Goal: Task Accomplishment & Management: Use online tool/utility

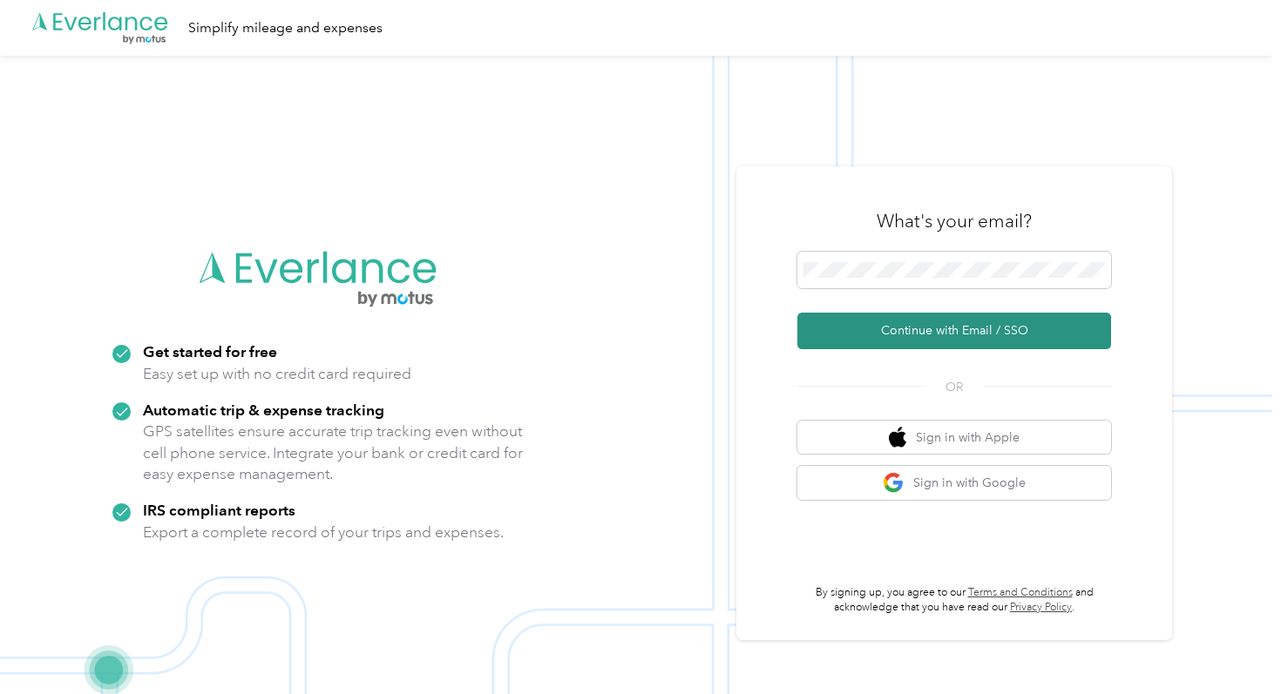
click at [904, 324] on button "Continue with Email / SSO" at bounding box center [954, 331] width 314 height 37
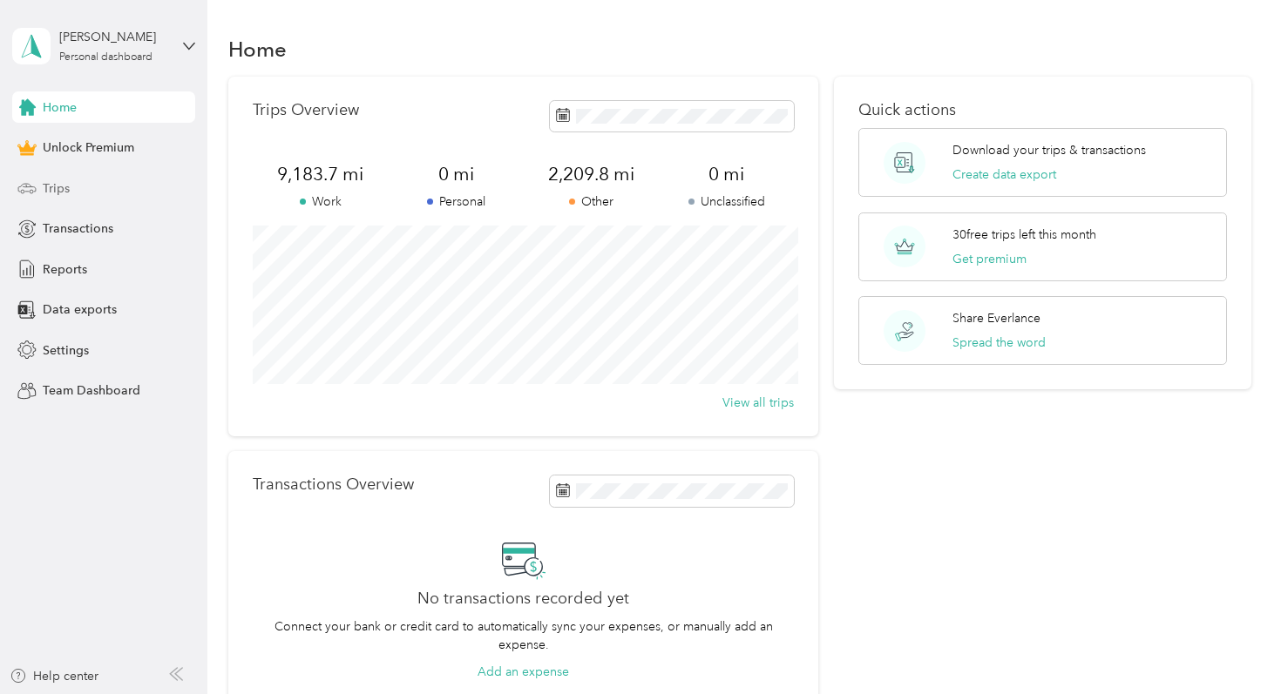
click at [79, 182] on div "Trips" at bounding box center [103, 188] width 183 height 31
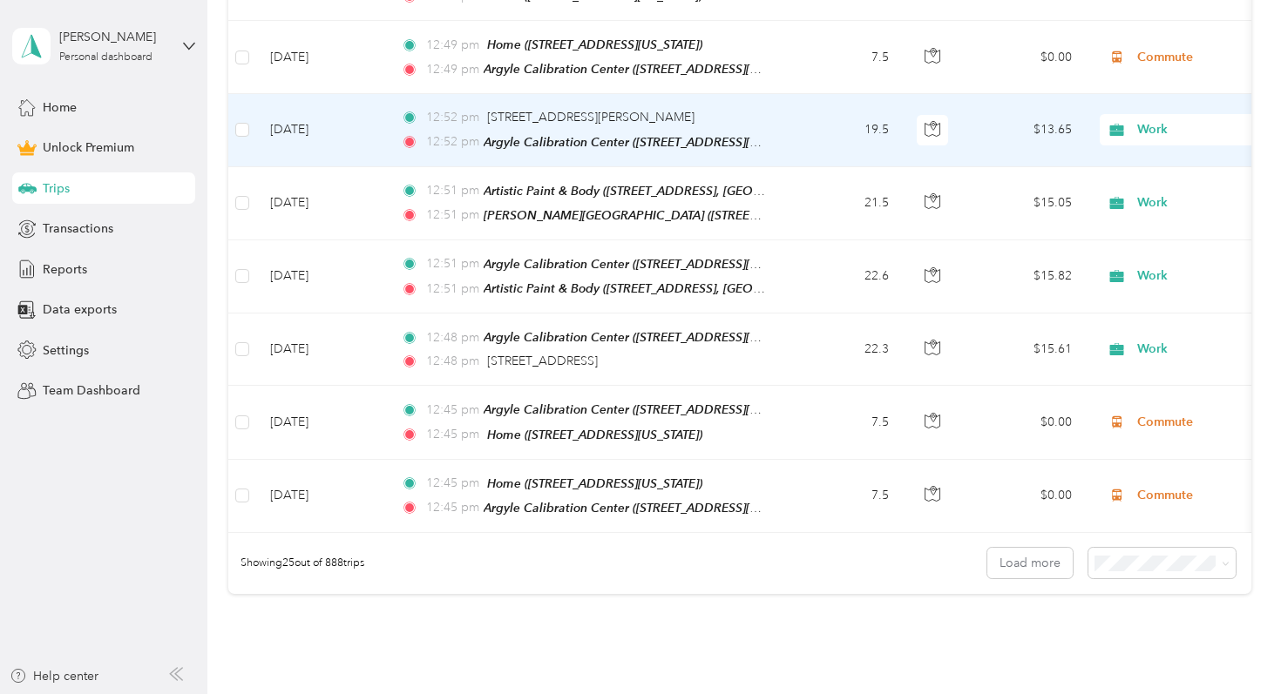
scroll to position [1875, 0]
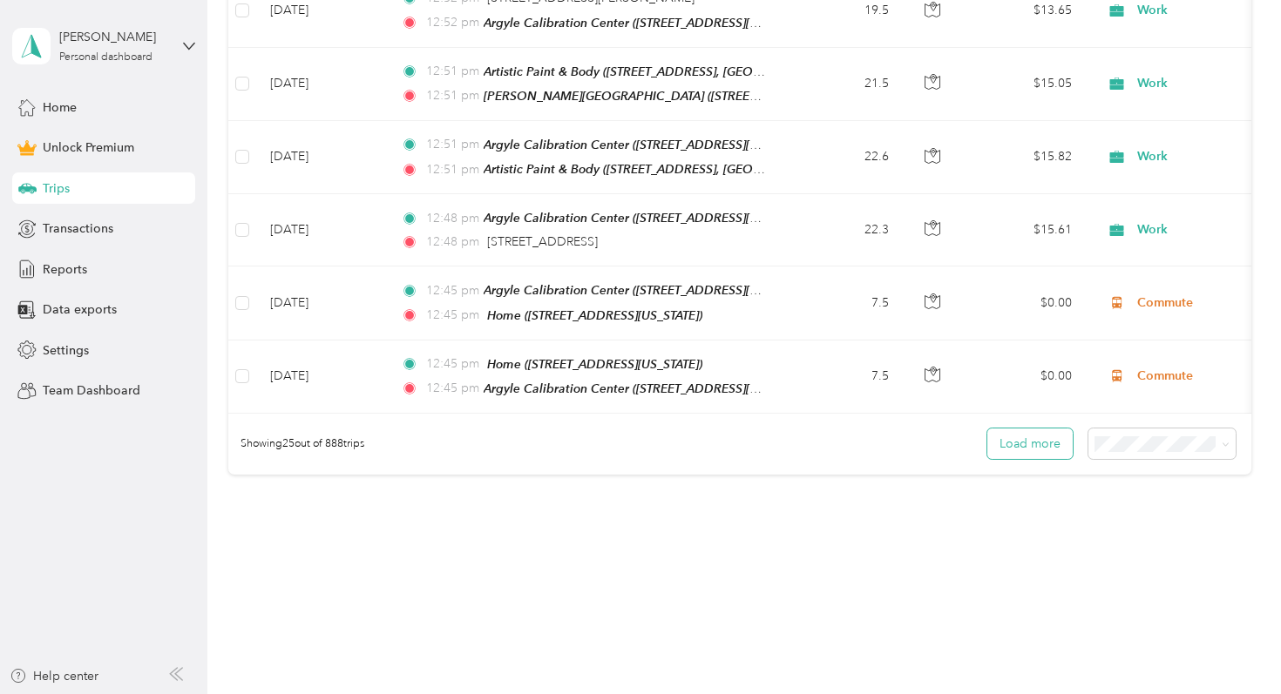
click at [1019, 429] on button "Load more" at bounding box center [1029, 444] width 85 height 30
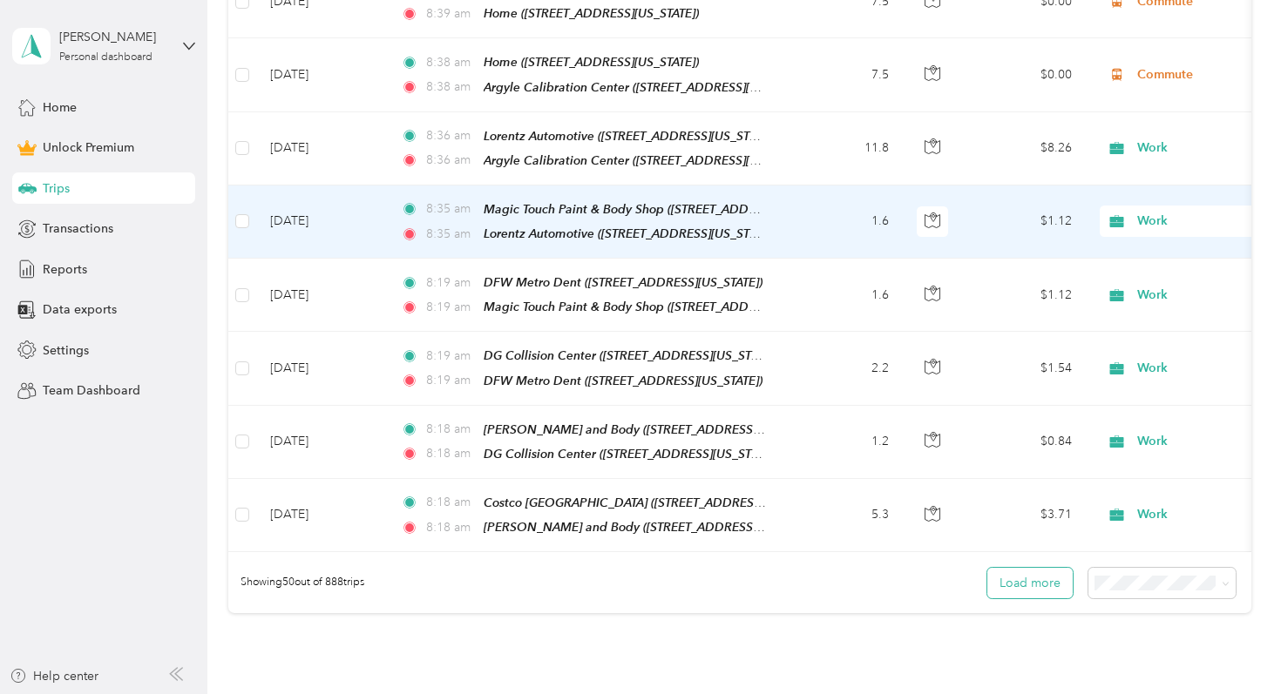
scroll to position [3634, 0]
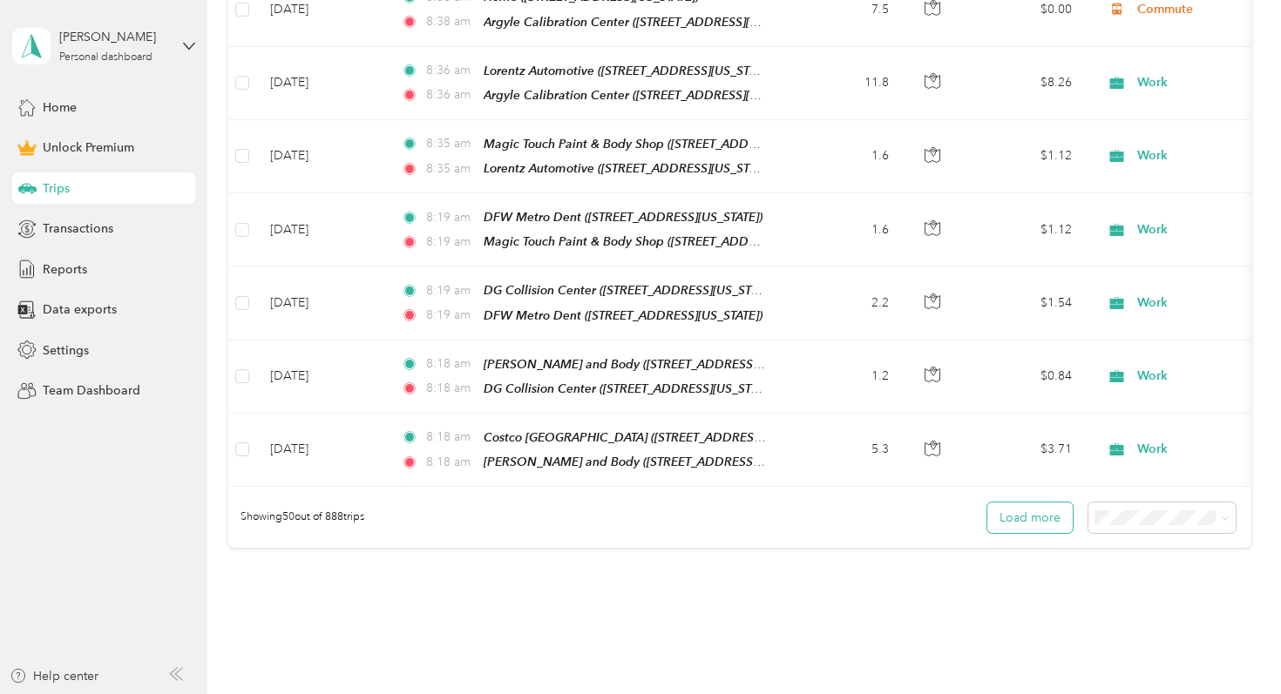
click at [1030, 503] on button "Load more" at bounding box center [1029, 518] width 85 height 30
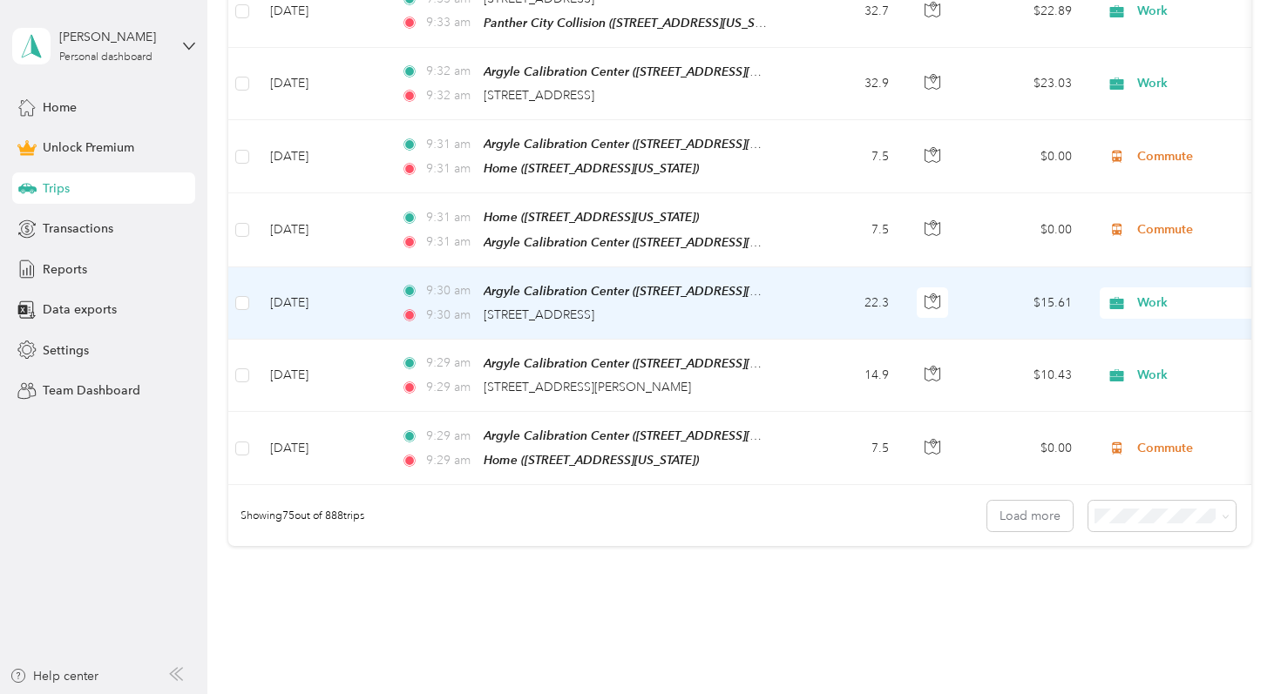
scroll to position [5497, 0]
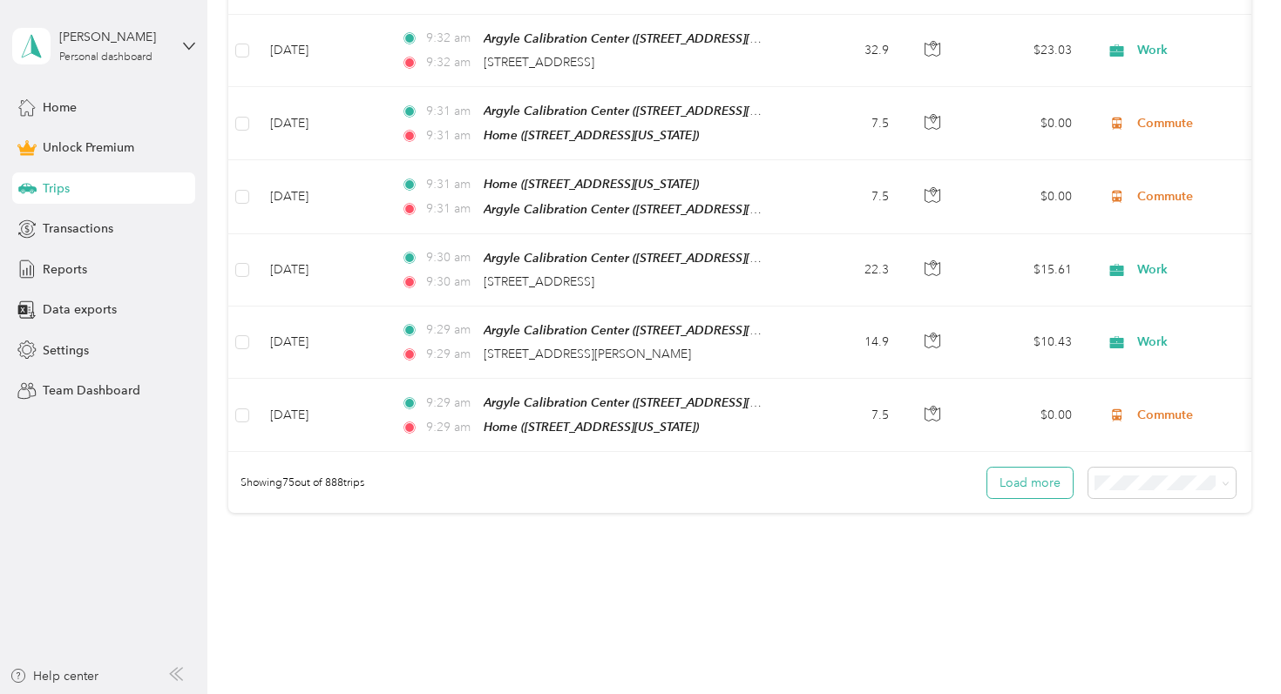
click at [1044, 468] on button "Load more" at bounding box center [1029, 483] width 85 height 30
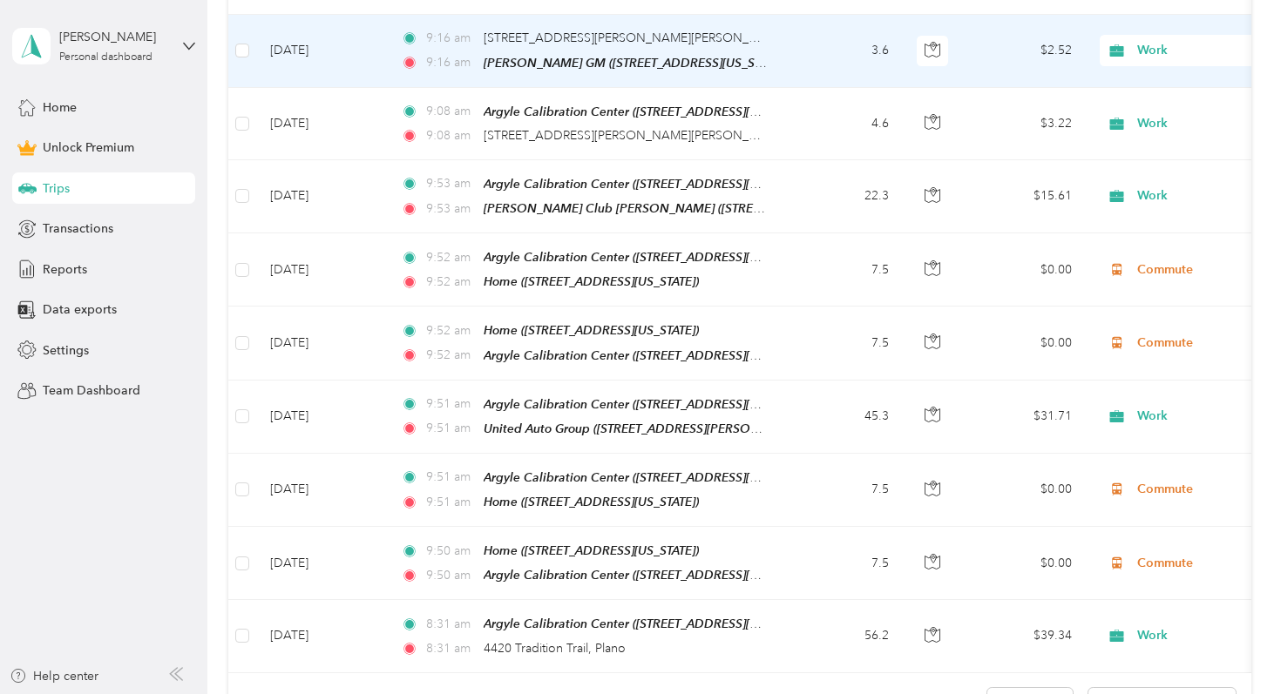
scroll to position [7111, 0]
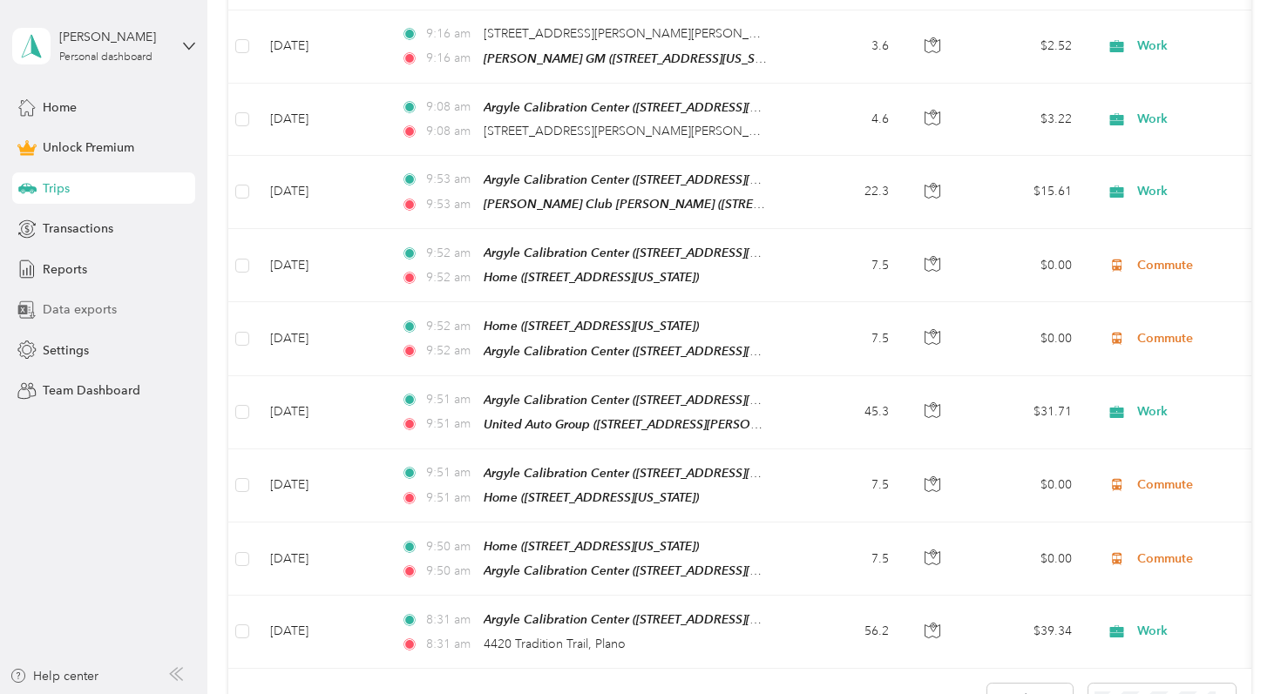
click at [89, 316] on span "Data exports" at bounding box center [80, 310] width 74 height 18
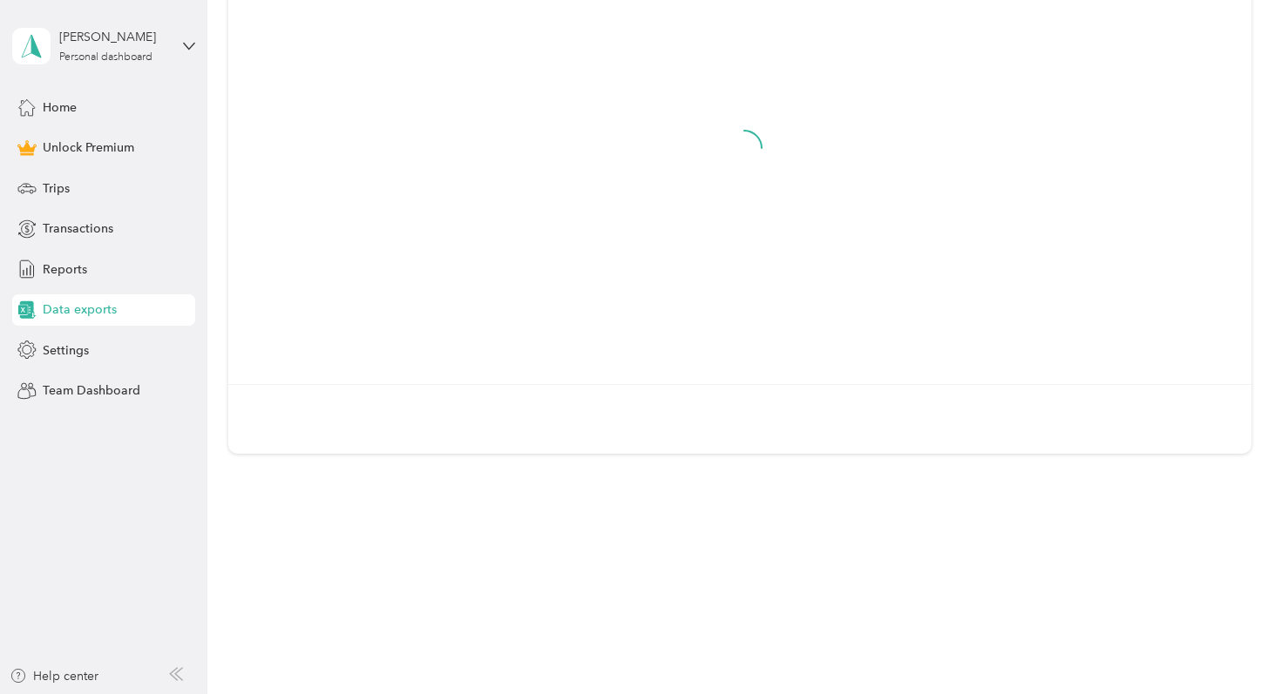
scroll to position [212, 0]
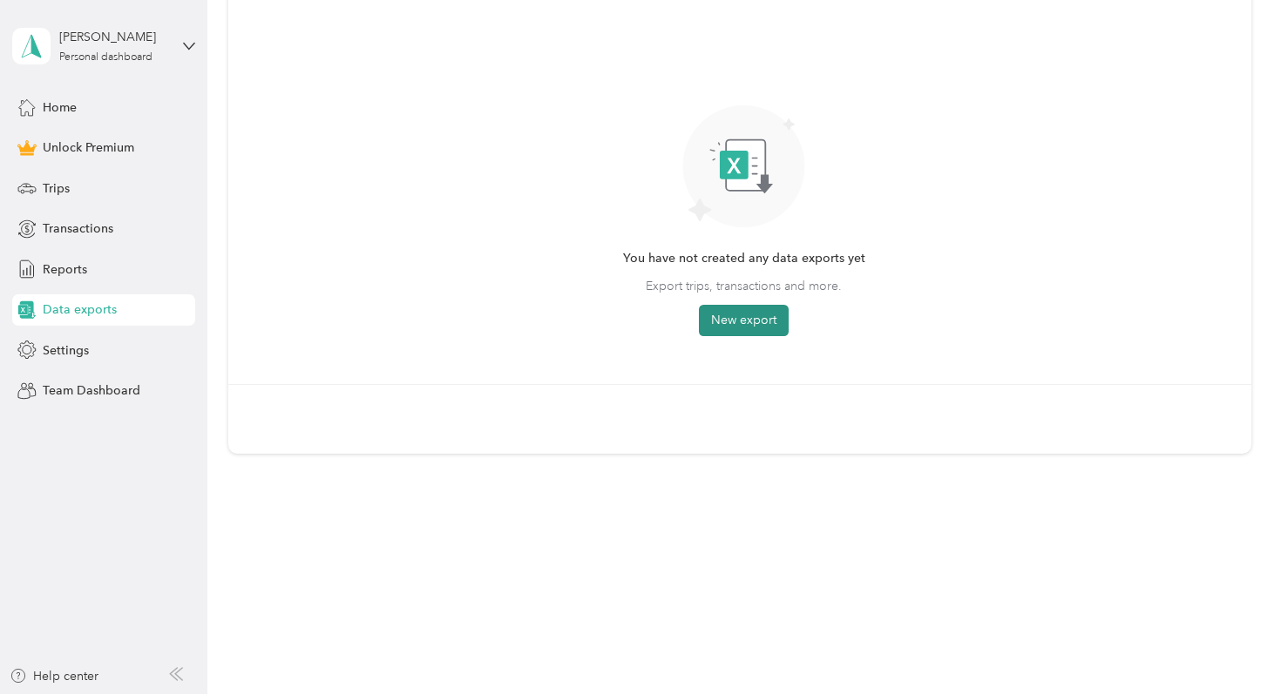
click at [748, 315] on button "New export" at bounding box center [744, 320] width 90 height 31
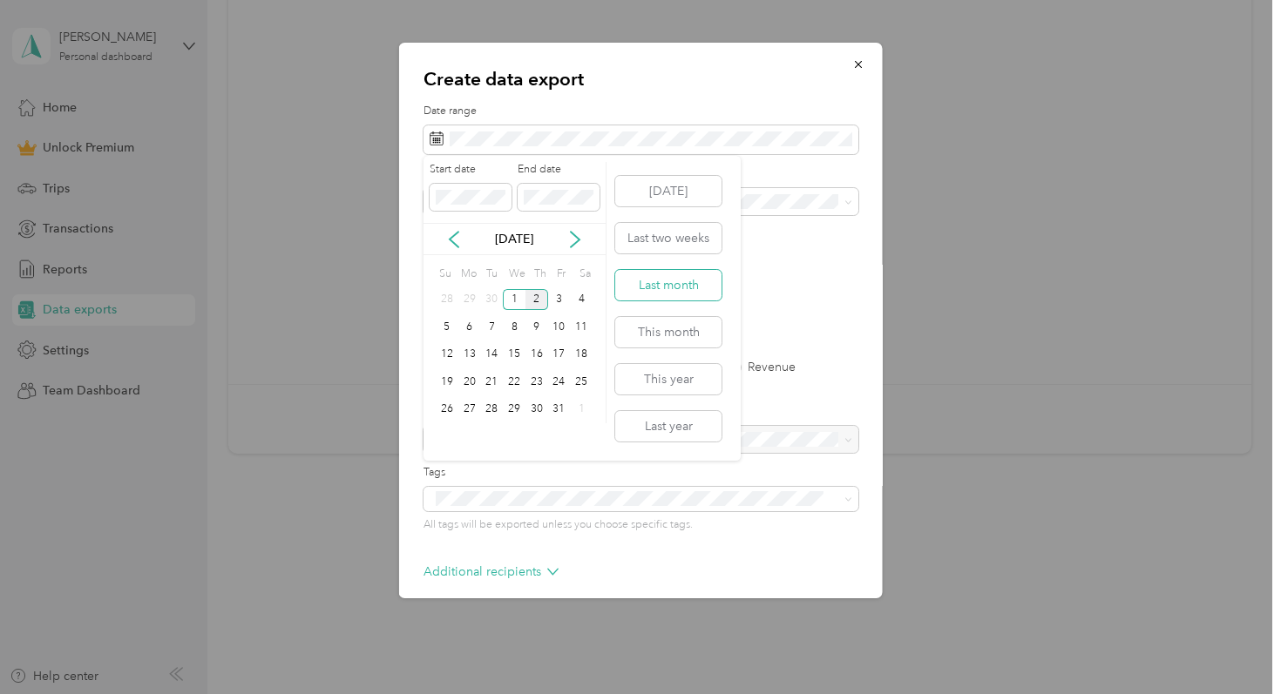
click at [681, 284] on button "Last month" at bounding box center [668, 285] width 106 height 30
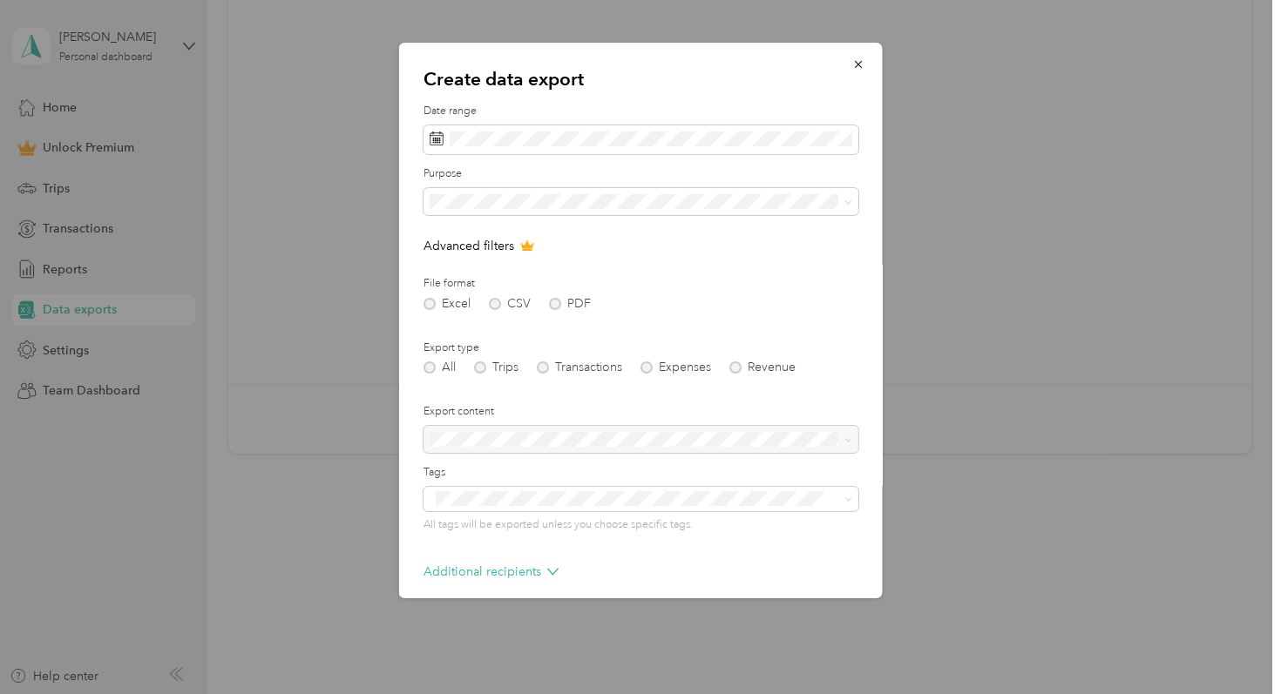
scroll to position [78, 0]
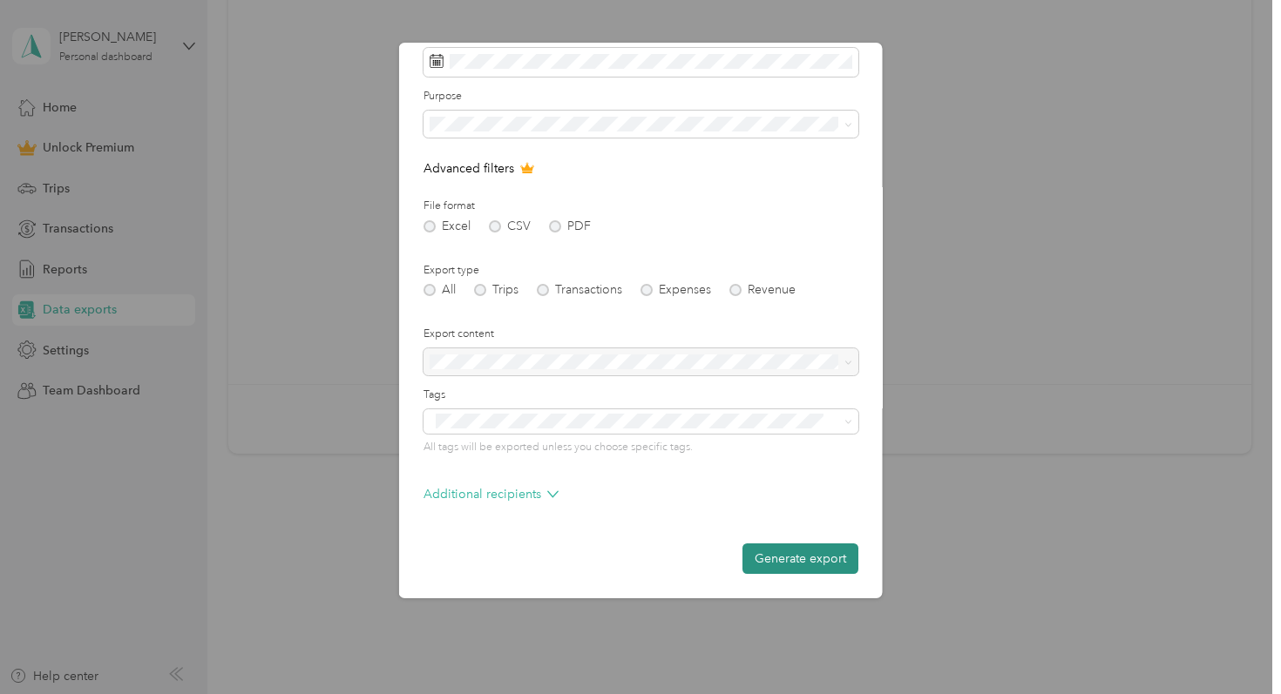
click at [812, 560] on button "Generate export" at bounding box center [800, 559] width 116 height 30
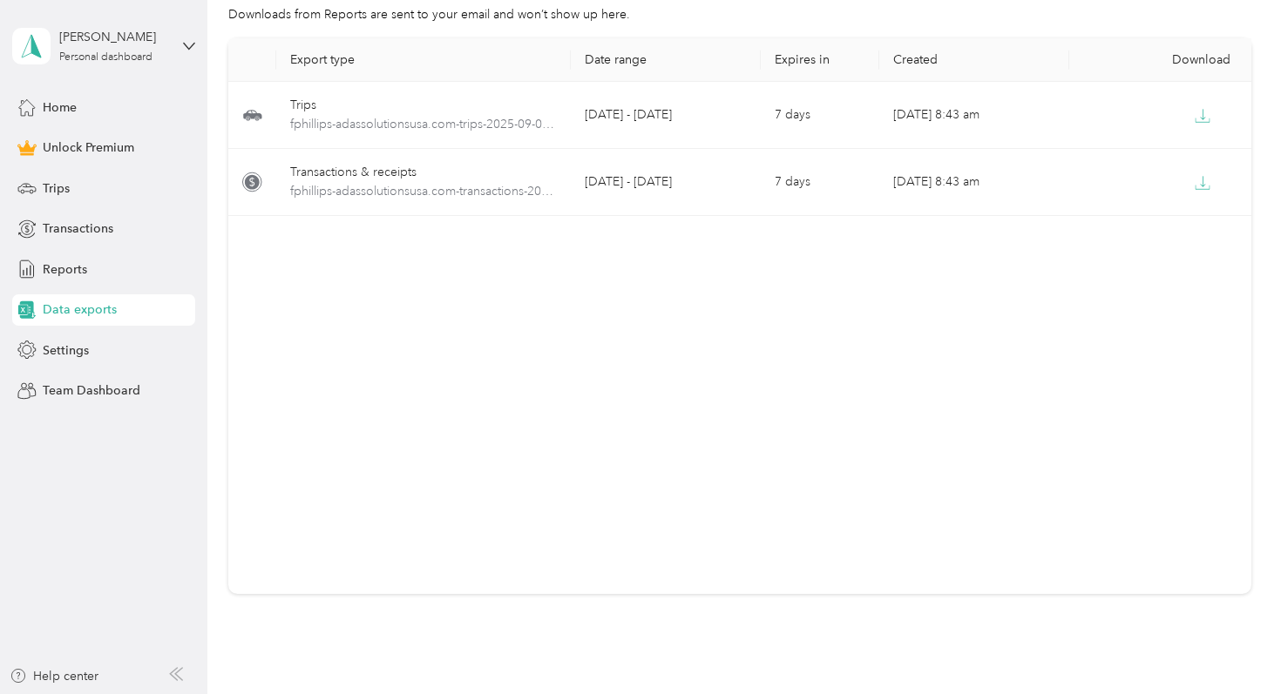
scroll to position [0, 0]
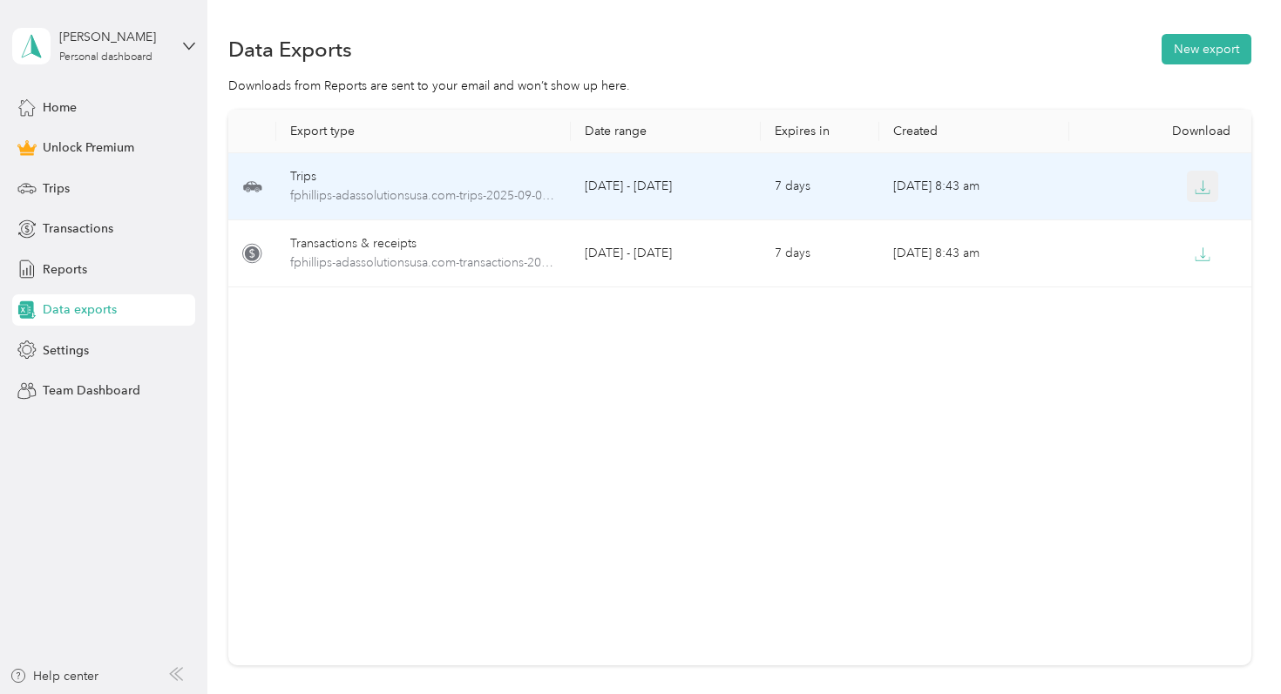
click at [1209, 182] on icon "button" at bounding box center [1203, 188] width 16 height 16
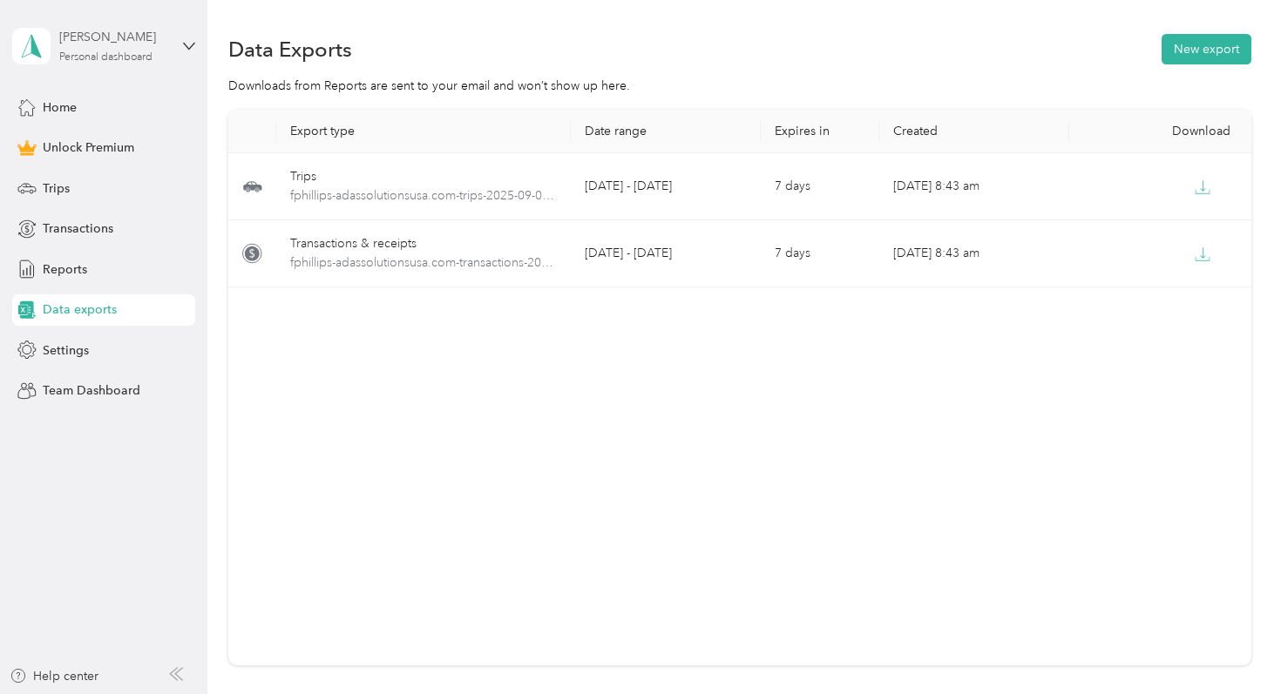
click at [149, 61] on div "Personal dashboard" at bounding box center [105, 57] width 93 height 10
click at [155, 139] on div "Log out" at bounding box center [195, 143] width 342 height 30
